Goal: Contribute content

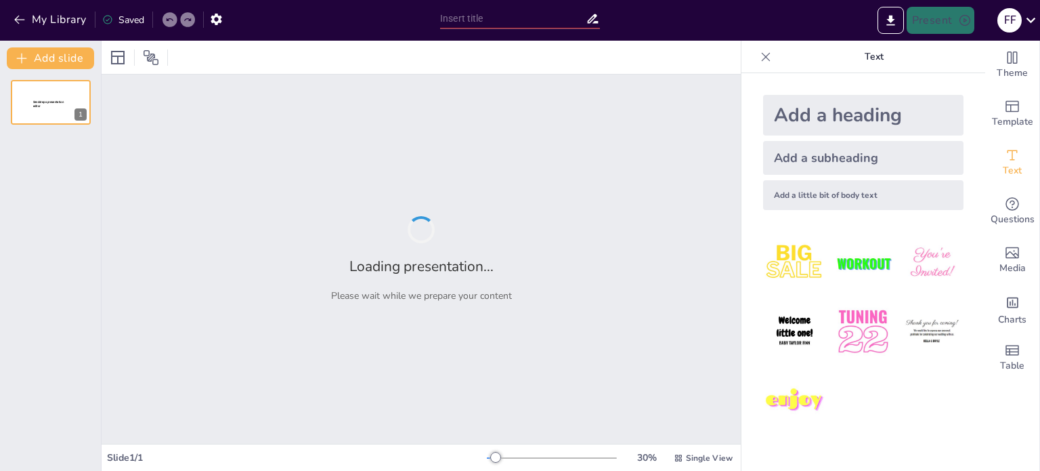
type input "Оцінка ризиків за допомогою штучного інтелекту: методи та інструменти"
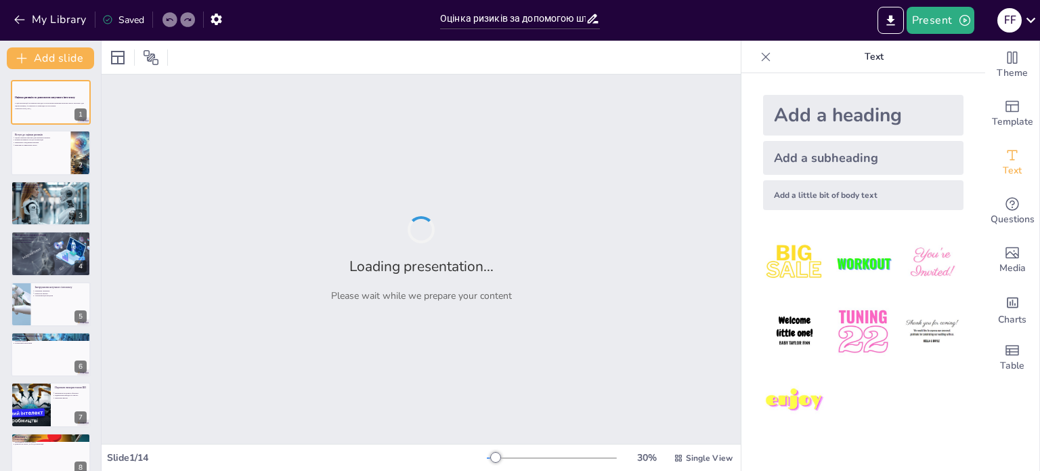
checkbox input "true"
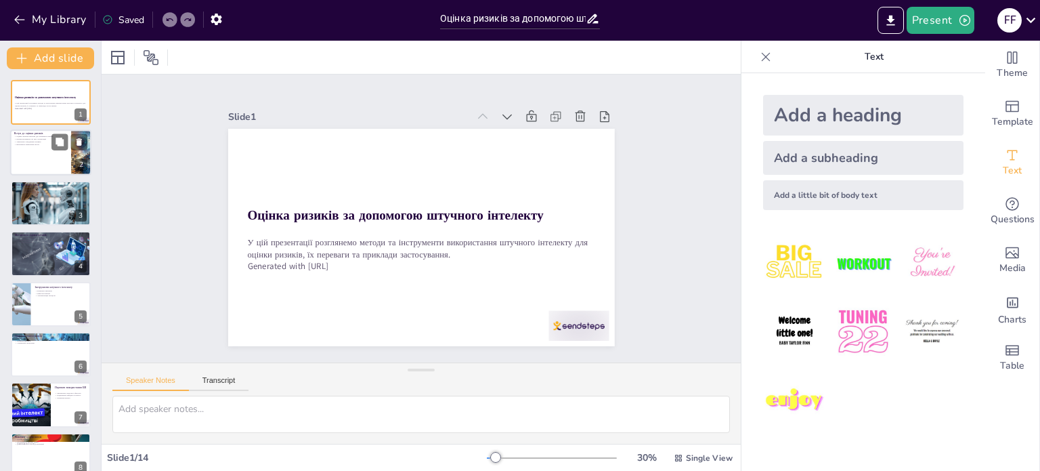
checkbox input "true"
click at [51, 135] on div at bounding box center [69, 142] width 36 height 16
type textarea "Loremi dolorsi a consecte adipisci eli sedd-eius temporincid. Utla etdolore mag…"
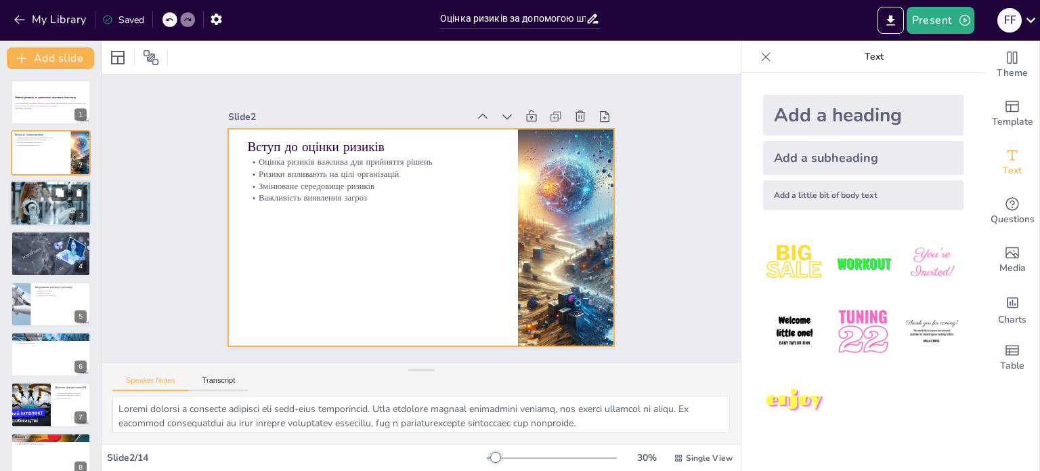
checkbox input "true"
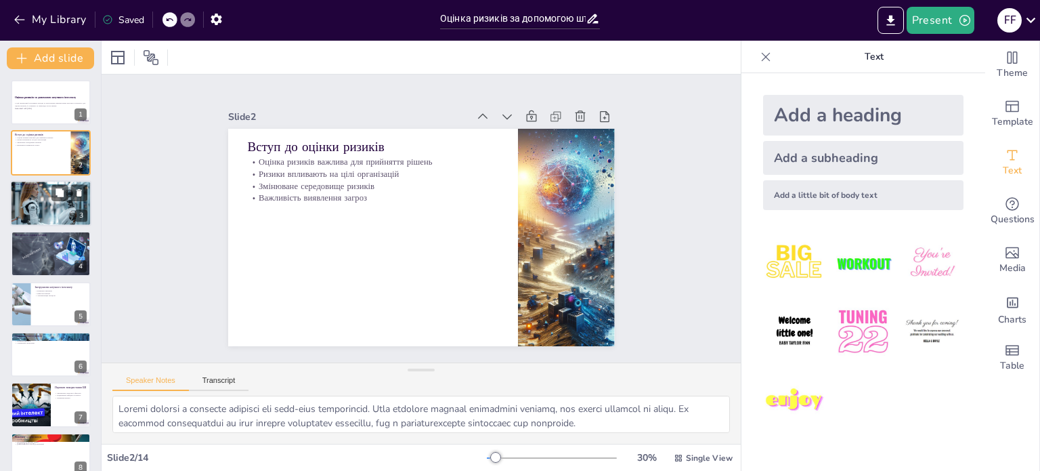
click at [45, 197] on div at bounding box center [51, 203] width 82 height 46
type textarea "Loremip dolorsit ametcon adipis elitseddo ei temporincid utlabo etdolo magna, a…"
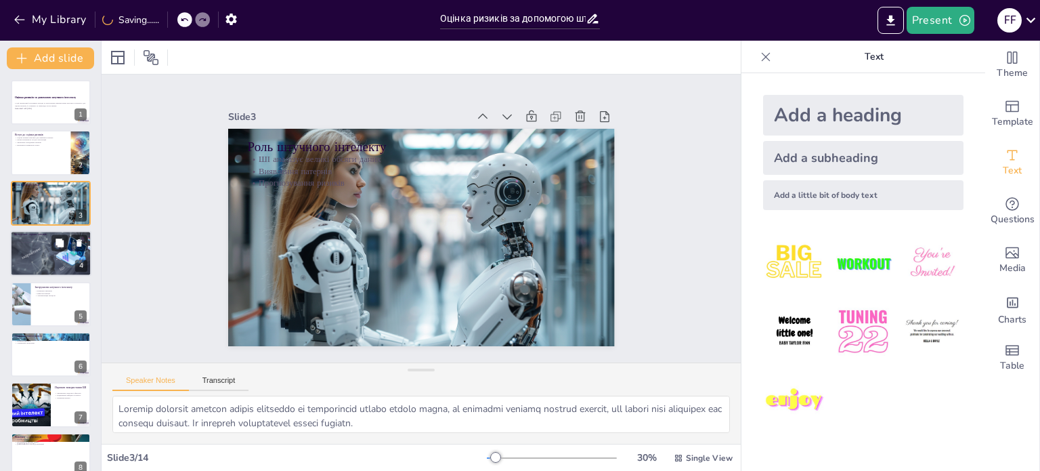
checkbox input "true"
click at [43, 269] on div at bounding box center [50, 253] width 89 height 46
type textarea "Використання різних методологій дозволяє організаціям підходити до оцінки ризик…"
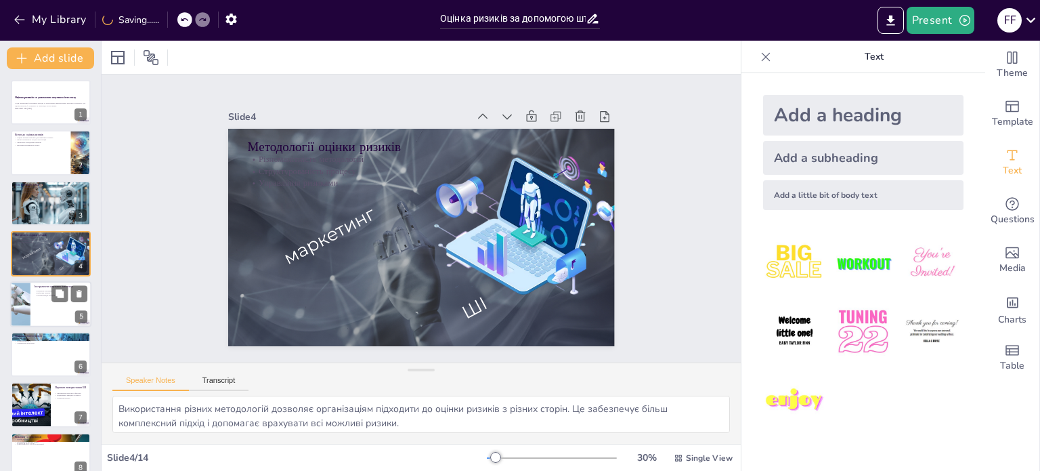
checkbox input "true"
click at [43, 287] on p "Інструменти штучного інтелекту" at bounding box center [61, 287] width 53 height 4
type textarea "Loremip dolorsit a consecte adipiscingel s doeiu temporin utlaboree, do magnaal…"
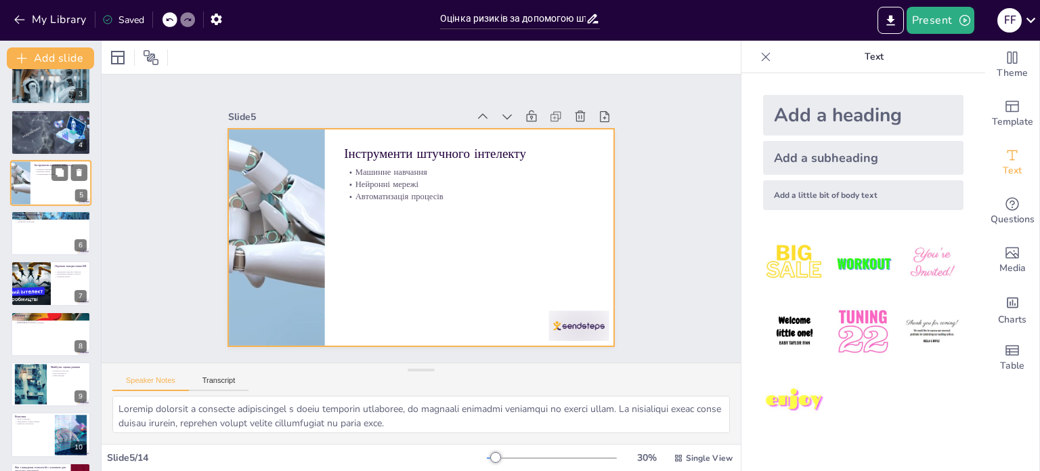
checkbox input "true"
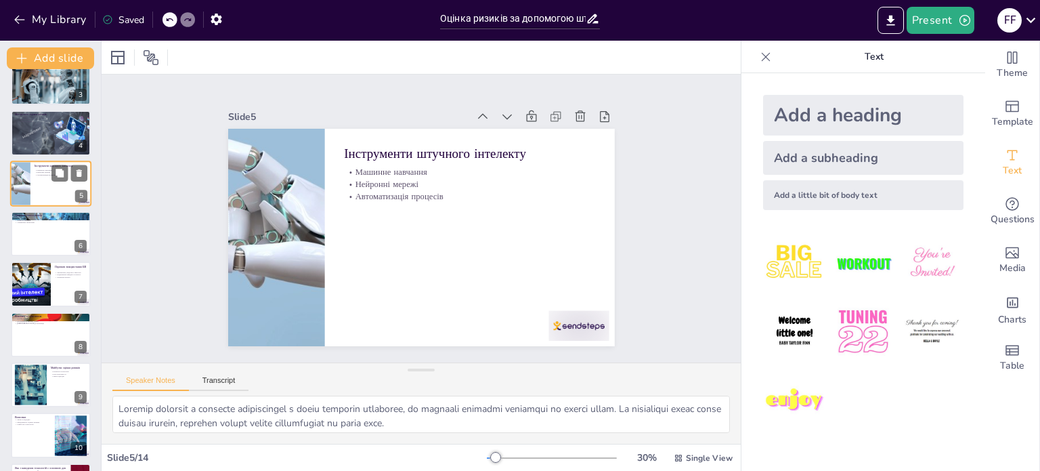
click at [43, 287] on div at bounding box center [31, 283] width 80 height 45
type textarea "Loremipsu dolors ametconse adipisc e seddoeiu temporinc utlaboreetdo MA. Al eni…"
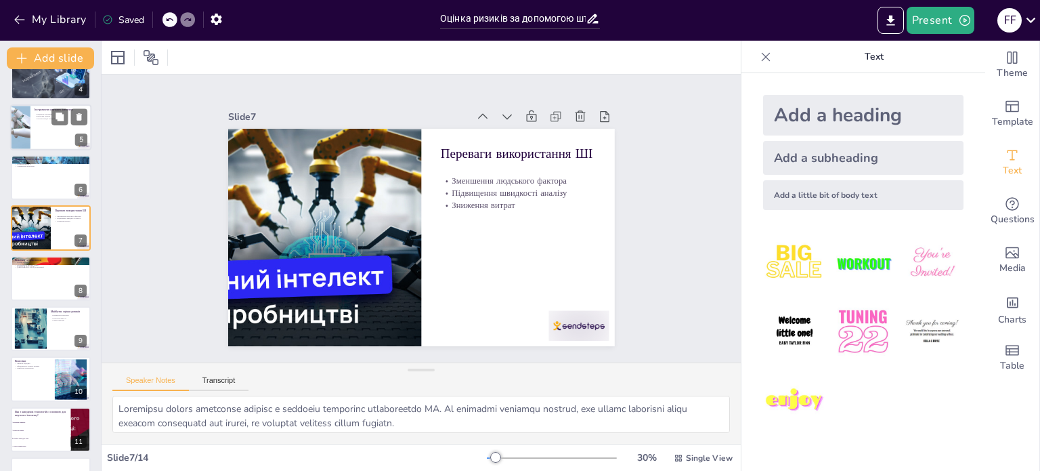
scroll to position [177, 0]
click at [43, 301] on div "Оцінка ризиків за допомогою штучного інтелекту У цій презентації розглянемо мет…" at bounding box center [50, 252] width 101 height 700
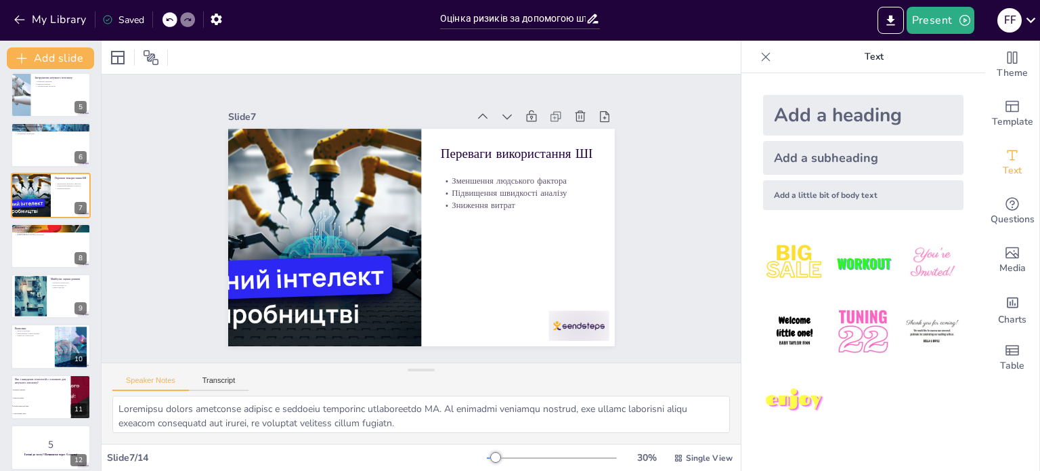
scroll to position [211, 0]
checkbox input "true"
click at [43, 301] on div at bounding box center [31, 294] width 72 height 41
type textarea "Loremips dolorsitam consecte adipiscin elitseddo eius temporinc utl etdolo magn…"
checkbox input "true"
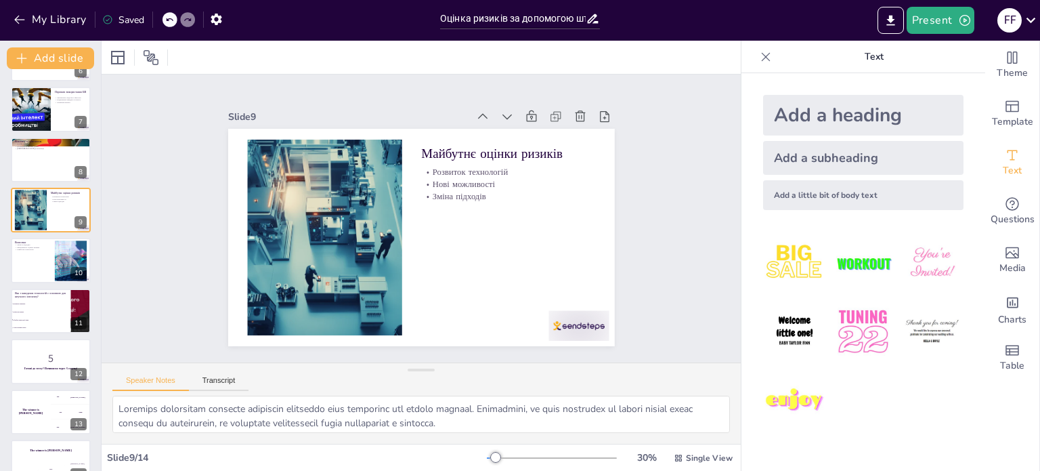
checkbox input "true"
click at [43, 301] on li "Машинне навчання" at bounding box center [41, 303] width 60 height 7
type textarea "Обробка природної мови є важливою технологією в сфері штучного інтелекту, яка д…"
checkbox input "true"
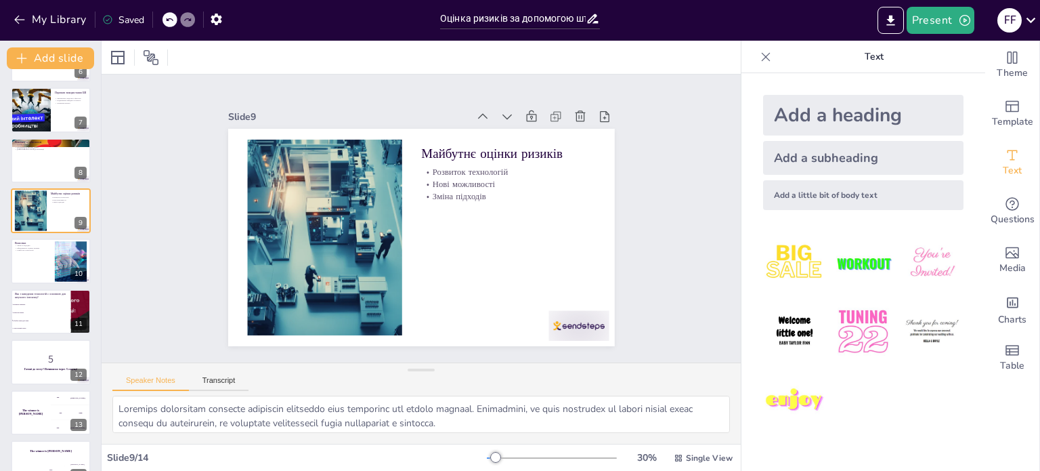
checkbox input "true"
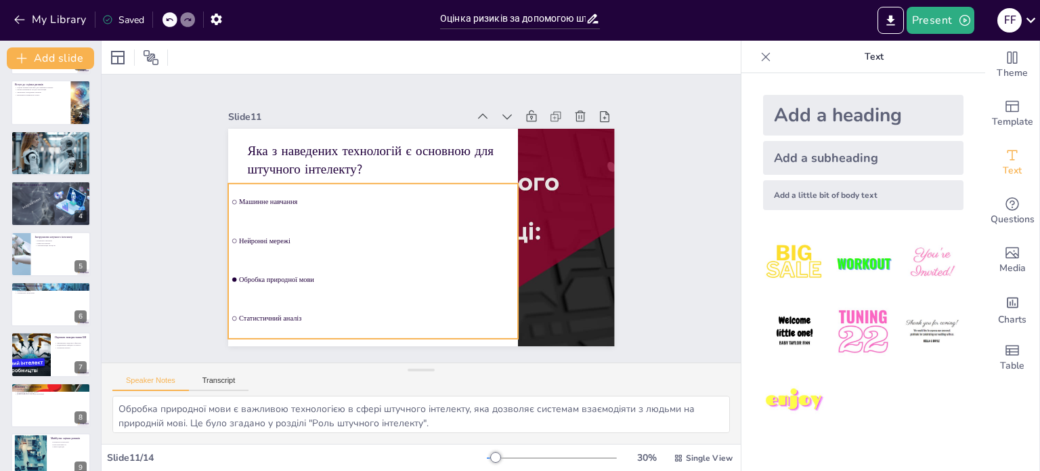
scroll to position [22, 0]
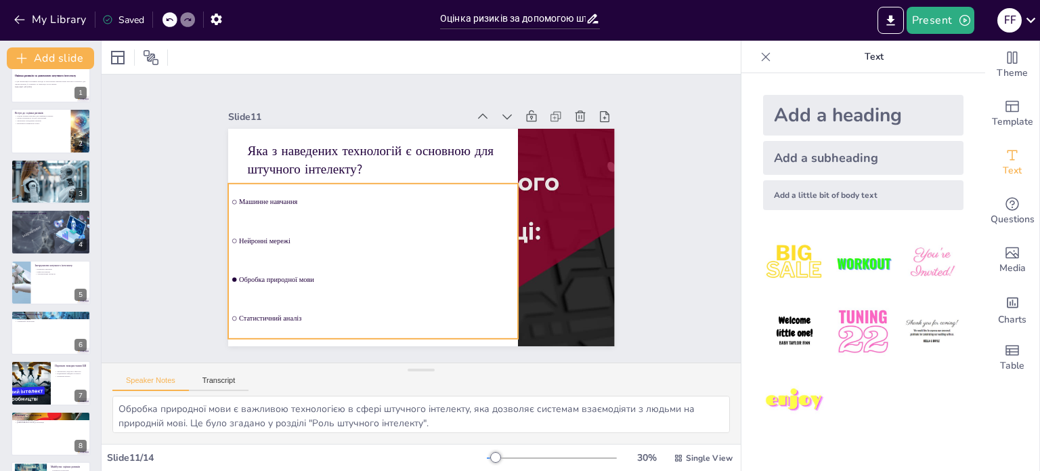
checkbox input "true"
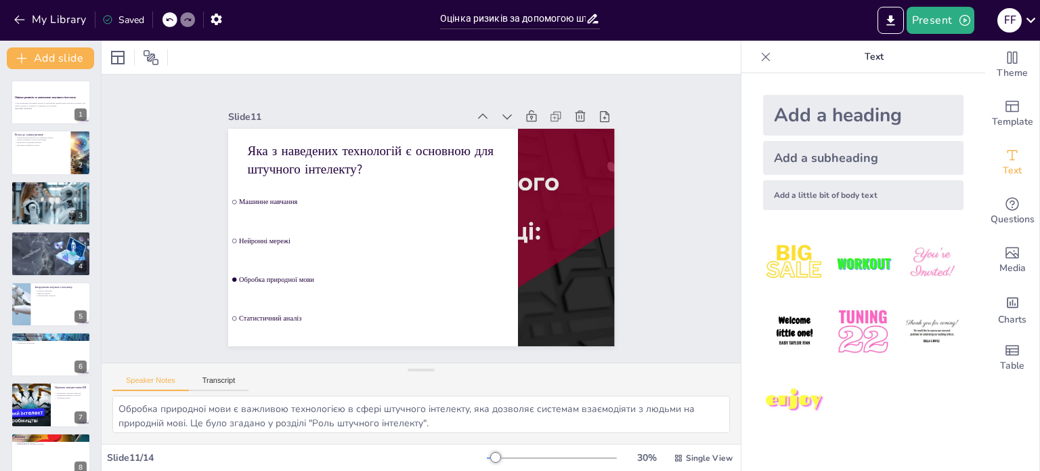
checkbox input "true"
click at [463, 18] on input "Оцінка ризиків за допомогою штучного інтелекту: методи та інструменти" at bounding box center [513, 19] width 146 height 20
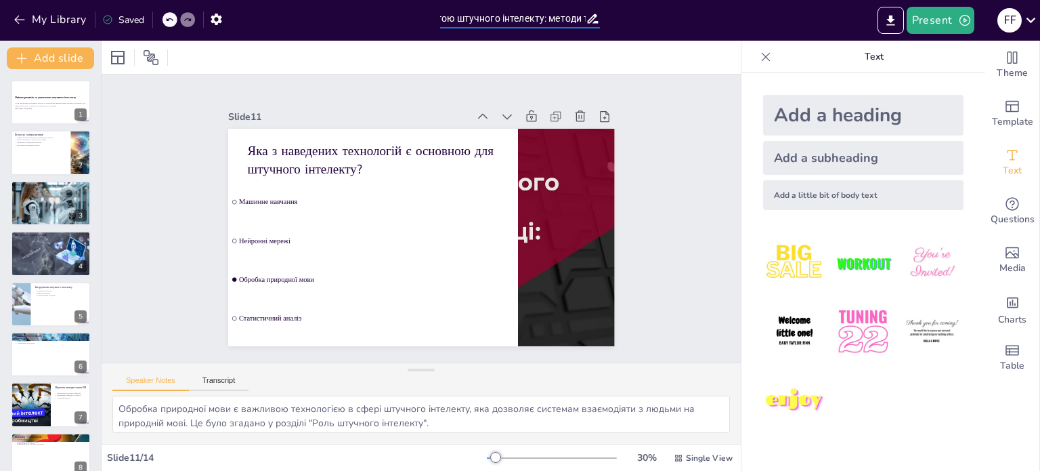
scroll to position [0, 188]
drag, startPoint x: 463, startPoint y: 18, endPoint x: 607, endPoint y: 14, distance: 144.3
click at [607, 14] on div "My Library Saved Оцінка ризиків за допомогою штучного інтелекту: методи та інст…" at bounding box center [520, 20] width 1040 height 41
click at [607, 14] on div "Present F F" at bounding box center [824, 20] width 434 height 27
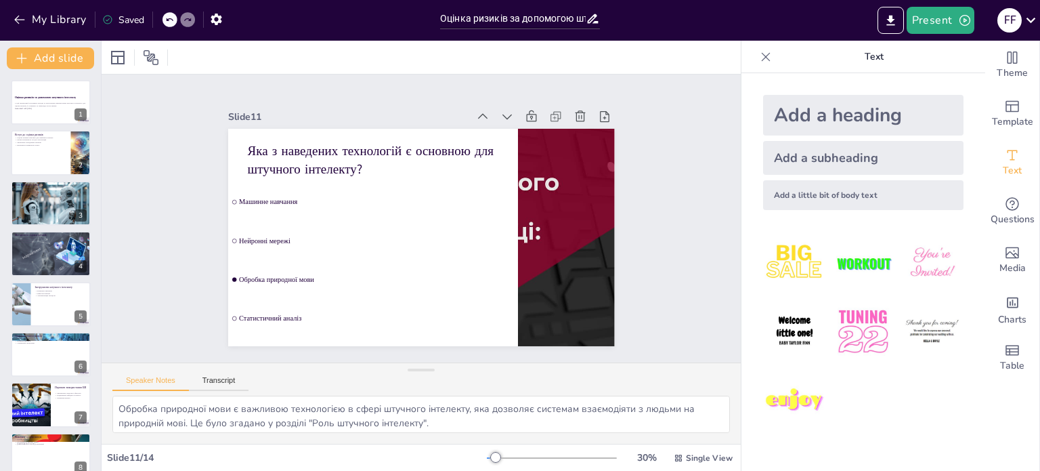
checkbox input "true"
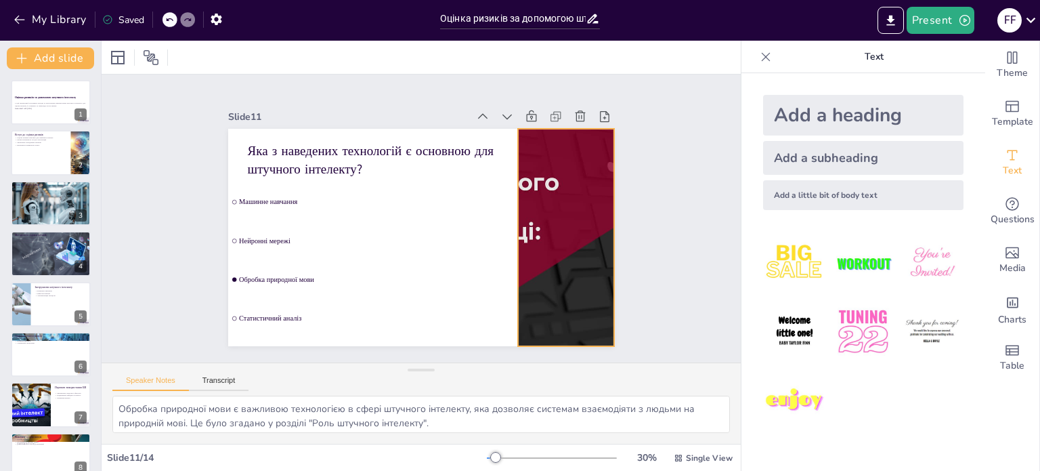
checkbox input "true"
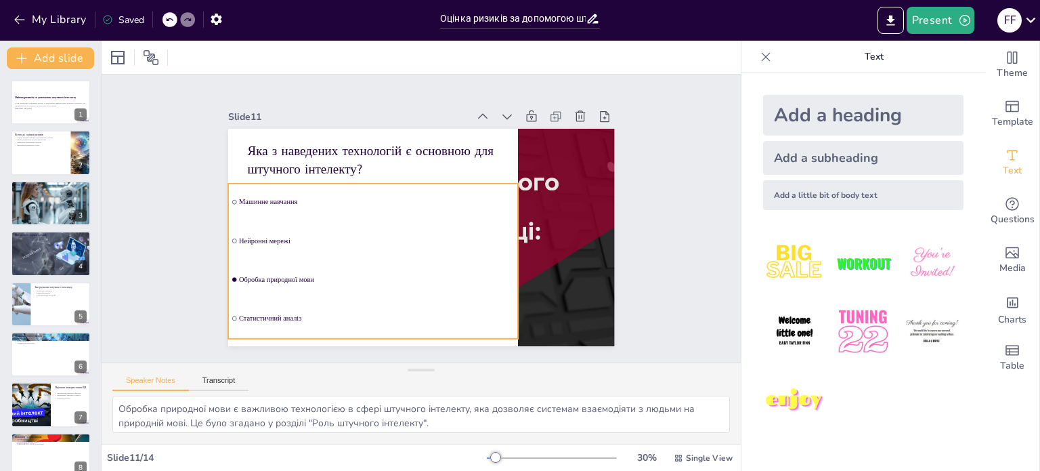
checkbox input "true"
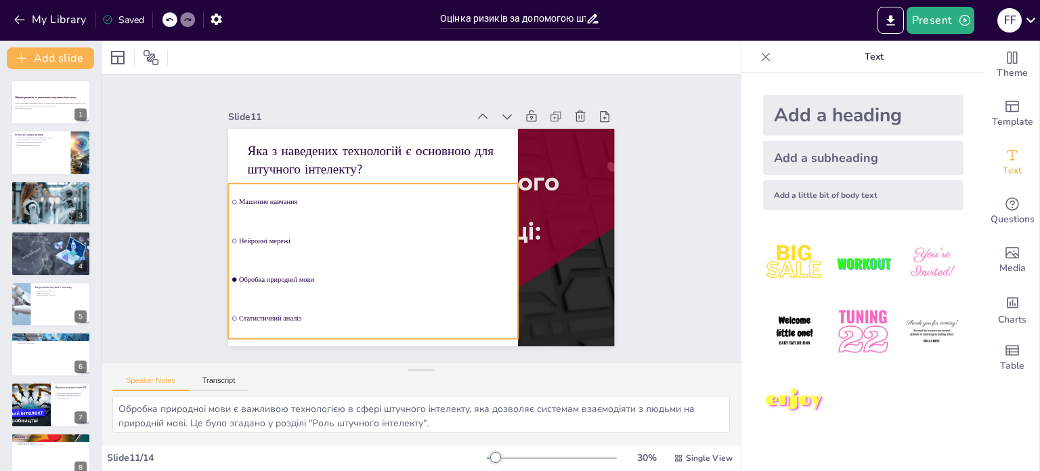
checkbox input "true"
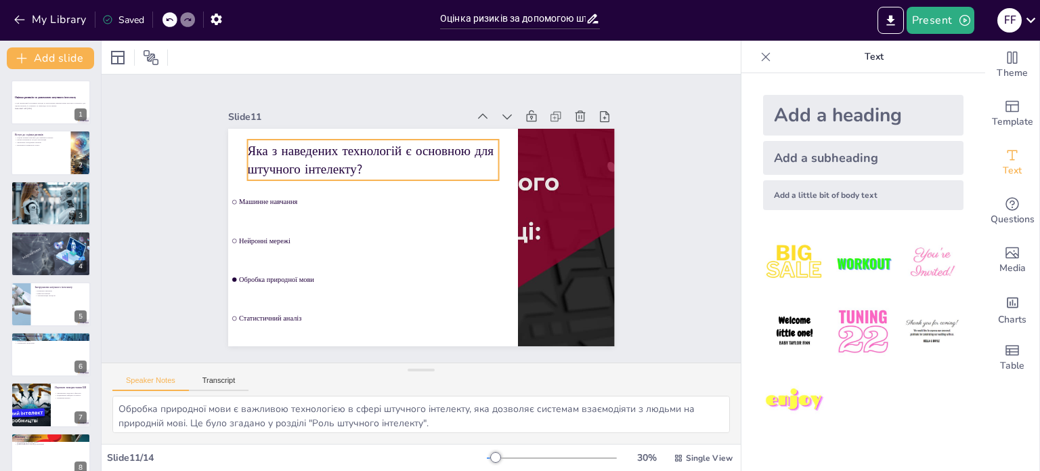
checkbox input "true"
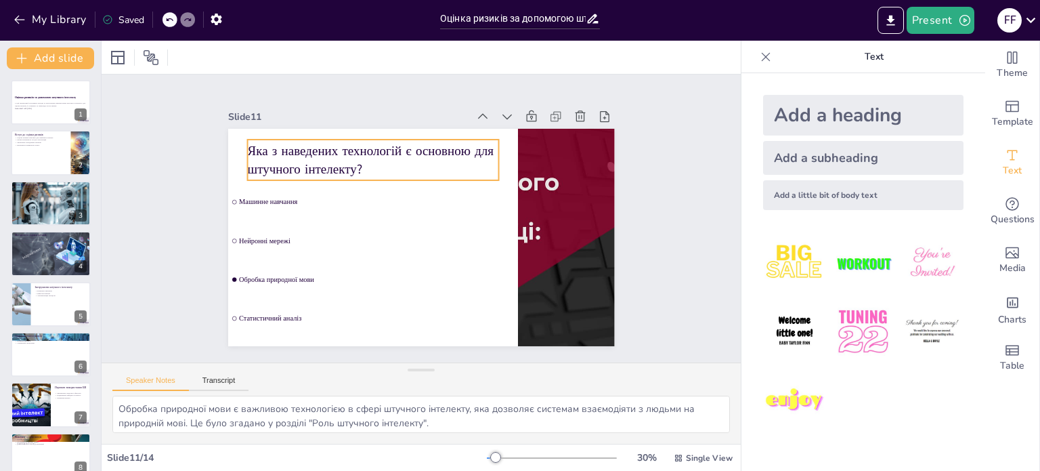
checkbox input "true"
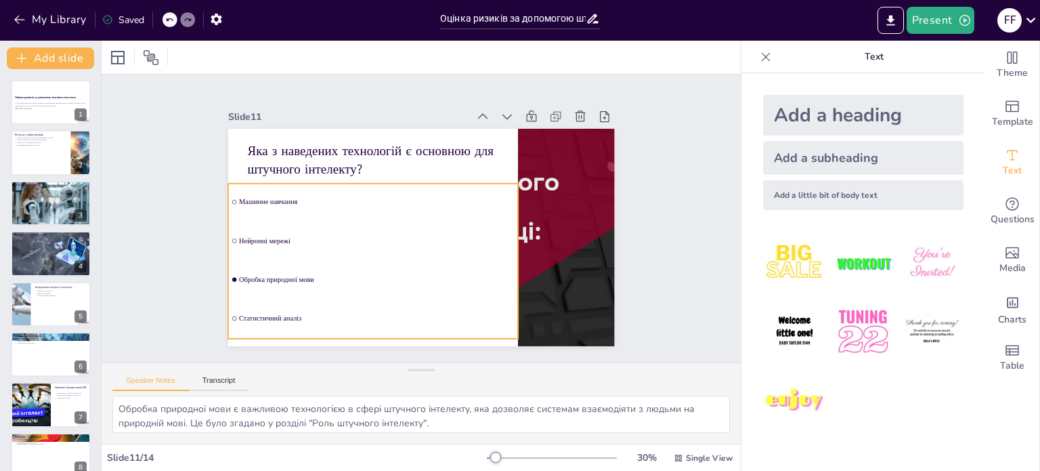
checkbox input "true"
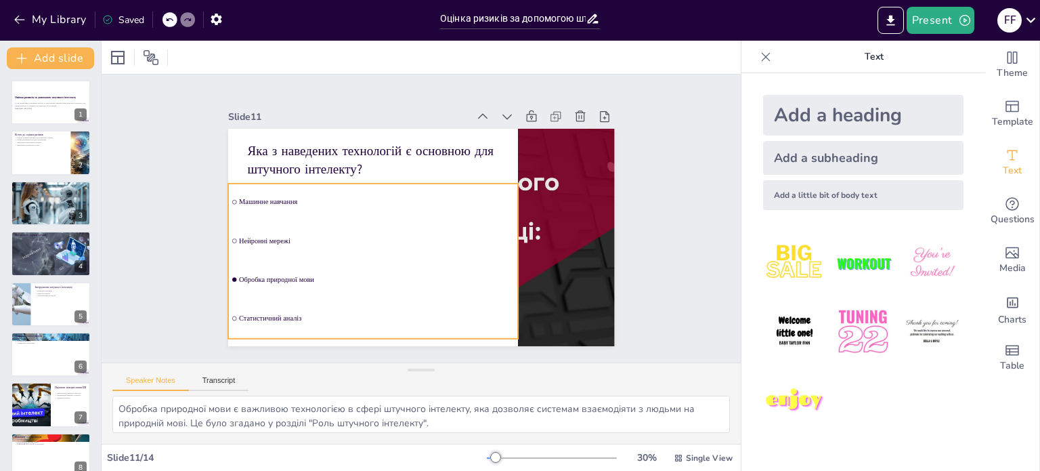
checkbox input "true"
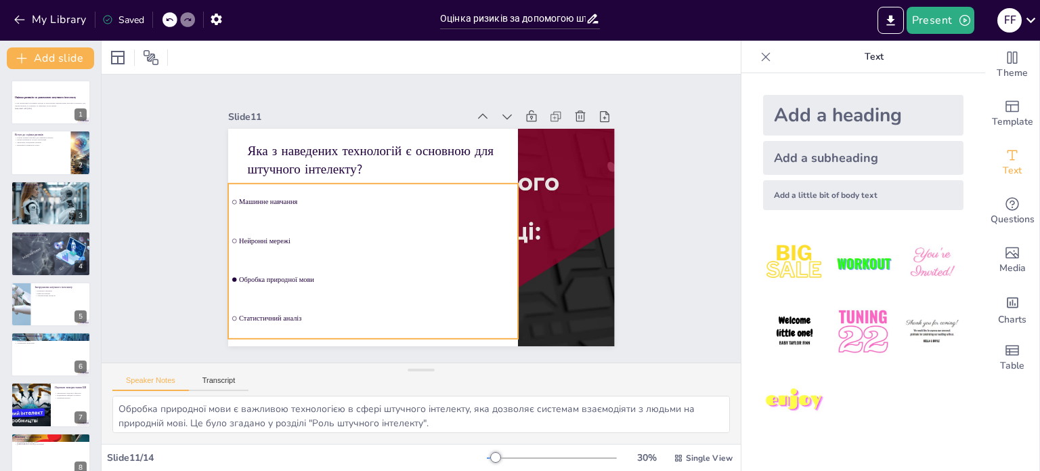
checkbox input "true"
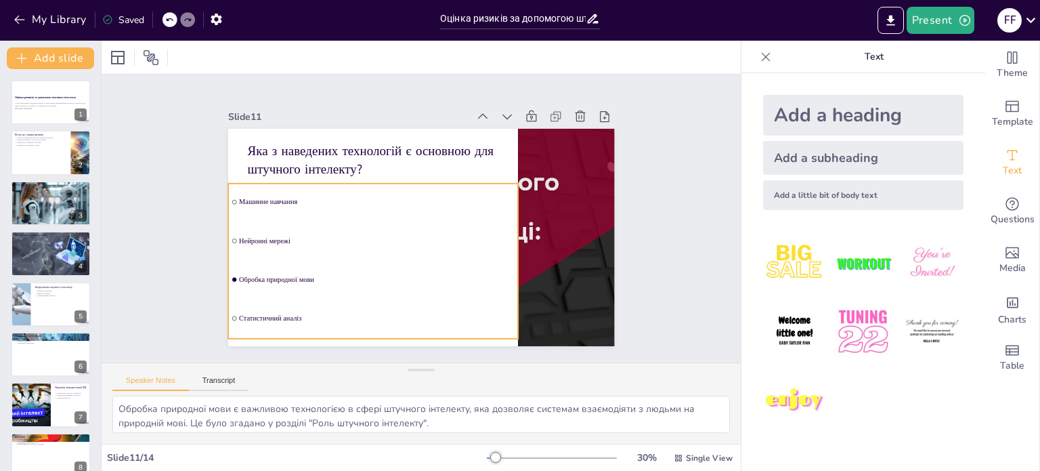
checkbox input "true"
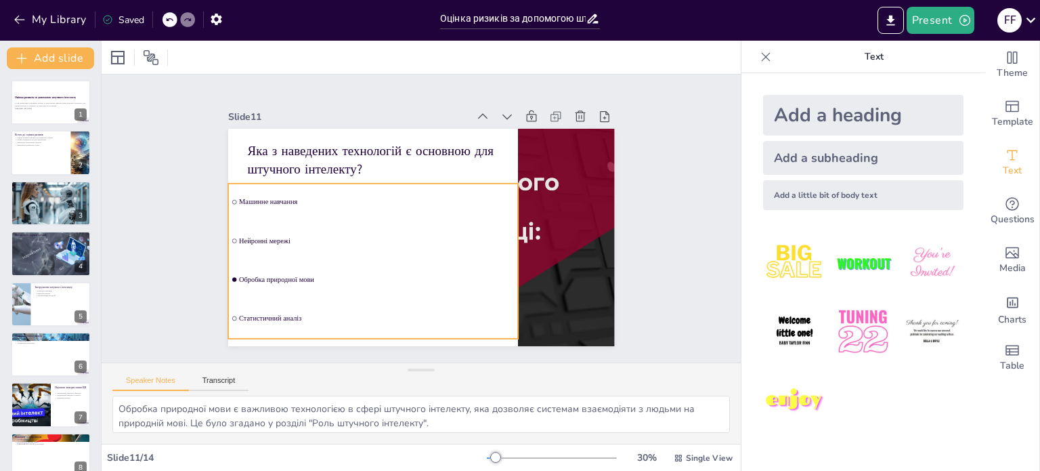
checkbox input "true"
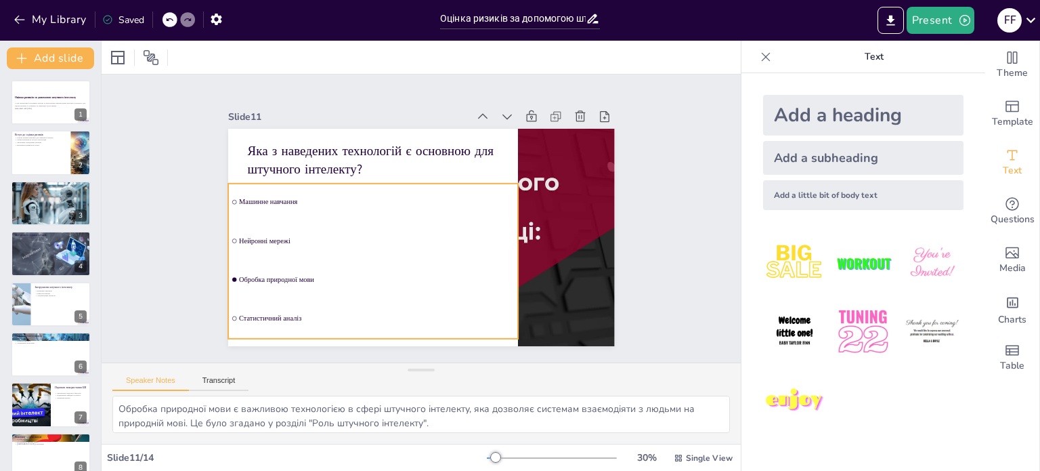
checkbox input "true"
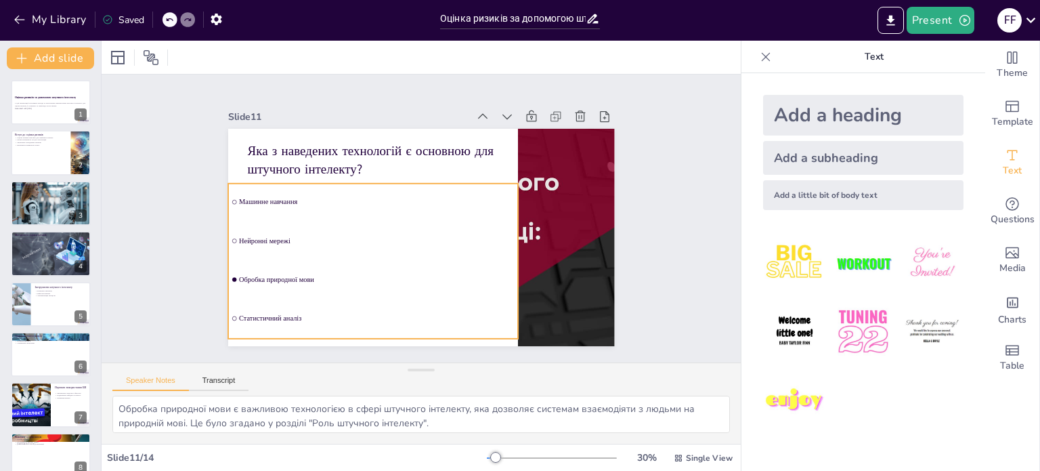
checkbox input "true"
